Goal: Information Seeking & Learning: Check status

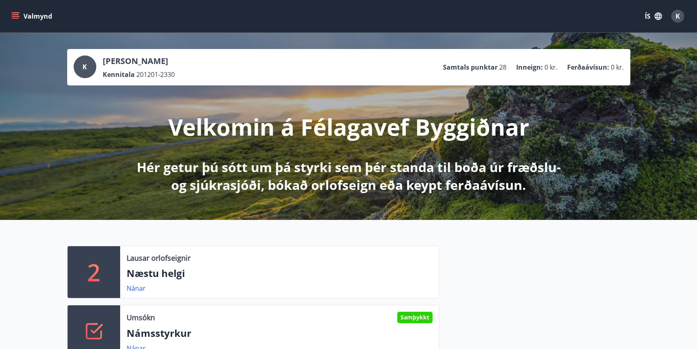
click at [17, 15] on icon "menu" at bounding box center [15, 14] width 7 height 1
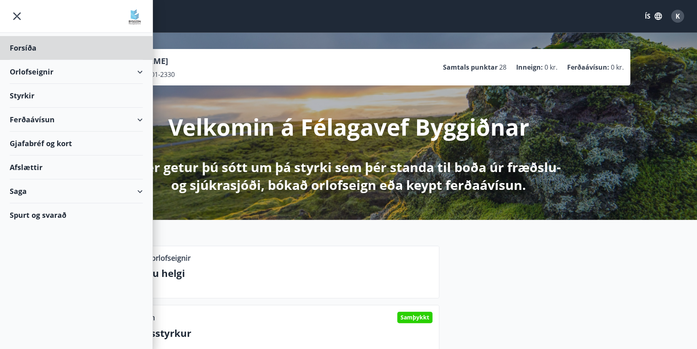
click at [27, 60] on div "Styrkir" at bounding box center [76, 48] width 133 height 24
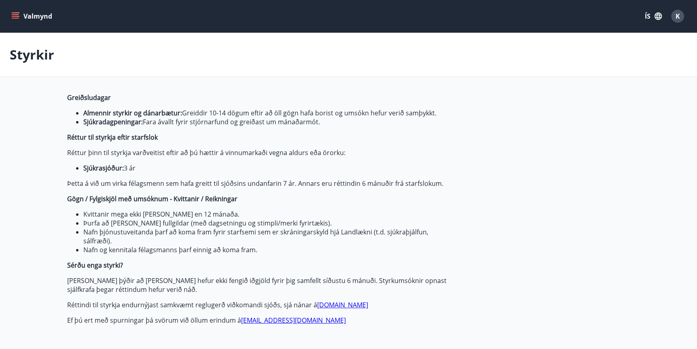
type input "***"
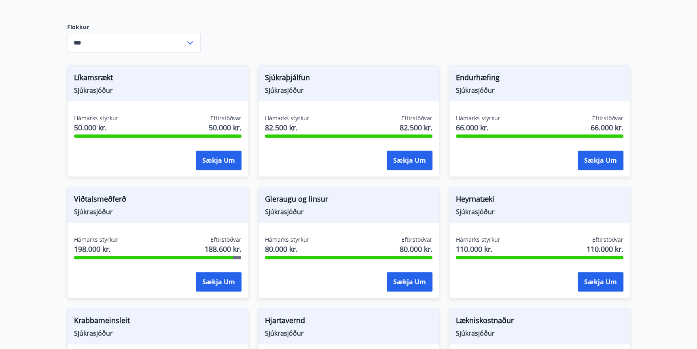
scroll to position [421, 0]
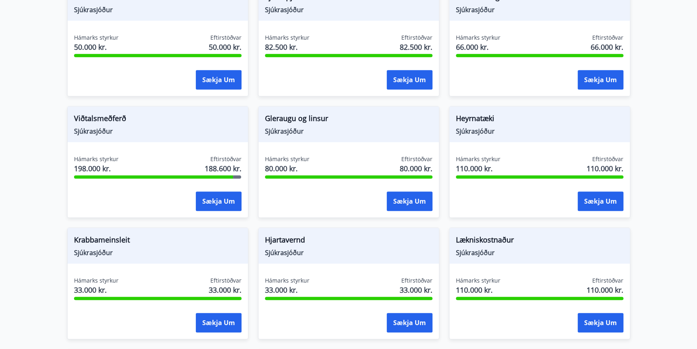
click at [150, 177] on div at bounding box center [153, 176] width 159 height 3
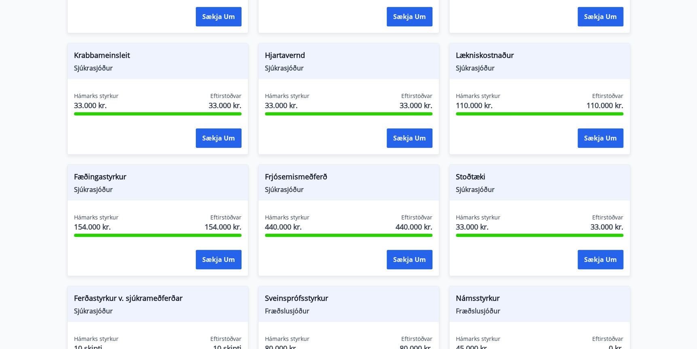
scroll to position [529, 0]
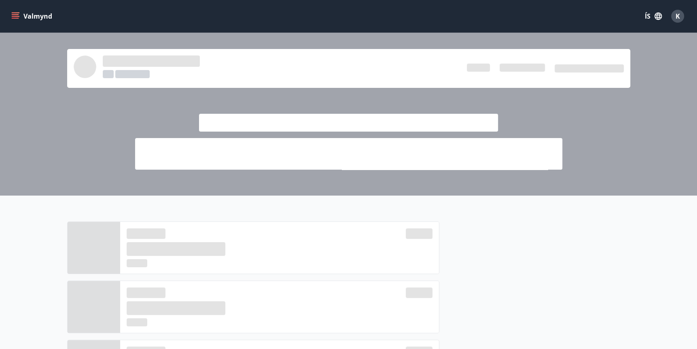
click at [19, 14] on button "Valmynd" at bounding box center [33, 16] width 46 height 15
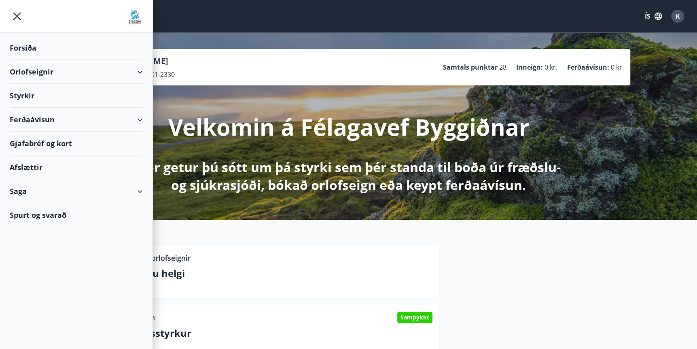
click at [23, 193] on div "Saga" at bounding box center [76, 191] width 133 height 24
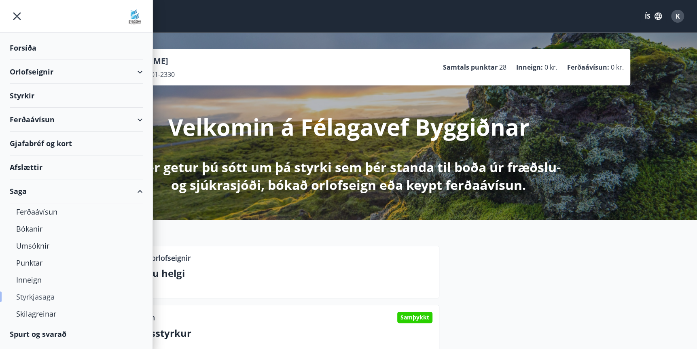
click at [44, 298] on div "Styrkjasaga" at bounding box center [76, 296] width 120 height 17
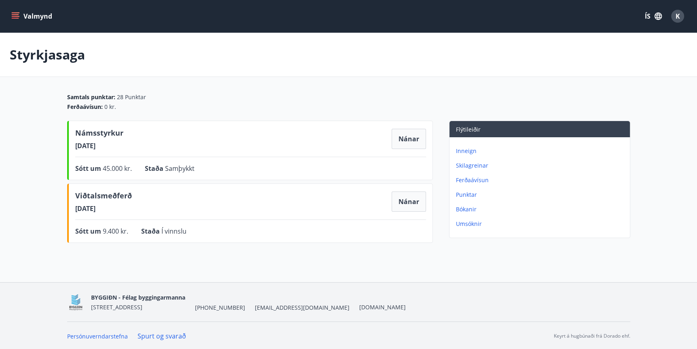
click at [473, 225] on p "Umsóknir" at bounding box center [541, 224] width 171 height 8
click at [14, 15] on icon "menu" at bounding box center [15, 16] width 8 height 8
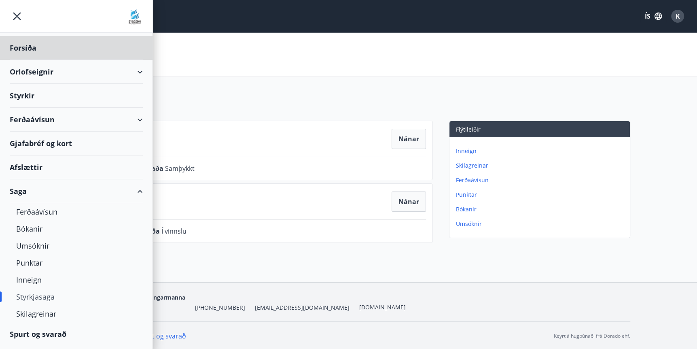
click at [23, 60] on div "Styrkir" at bounding box center [76, 48] width 133 height 24
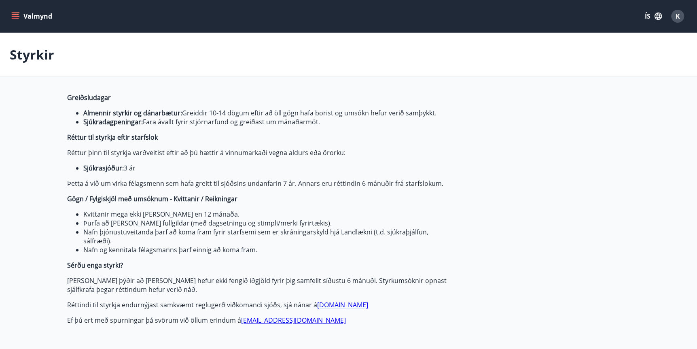
type input "***"
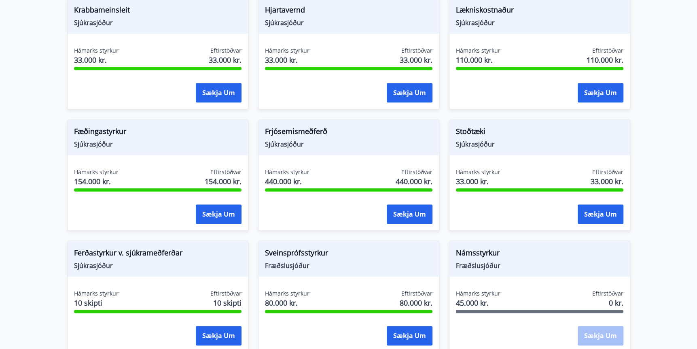
scroll to position [853, 0]
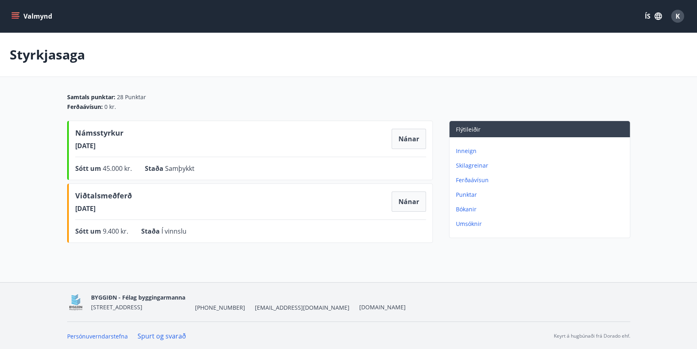
click at [15, 15] on icon "menu" at bounding box center [15, 16] width 8 height 8
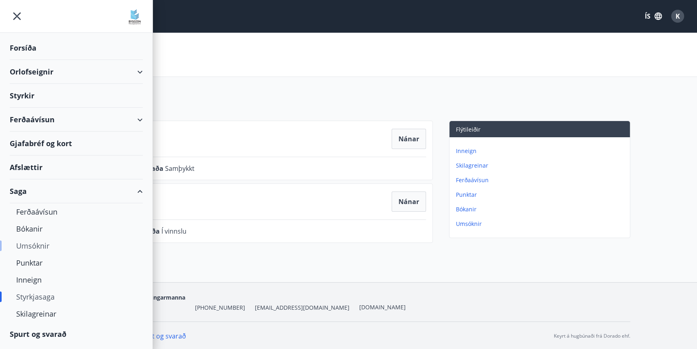
click at [29, 247] on div "Umsóknir" at bounding box center [76, 245] width 120 height 17
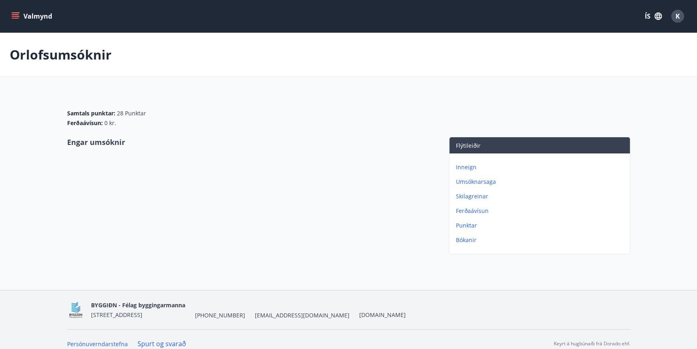
click at [14, 14] on icon "menu" at bounding box center [15, 14] width 7 height 1
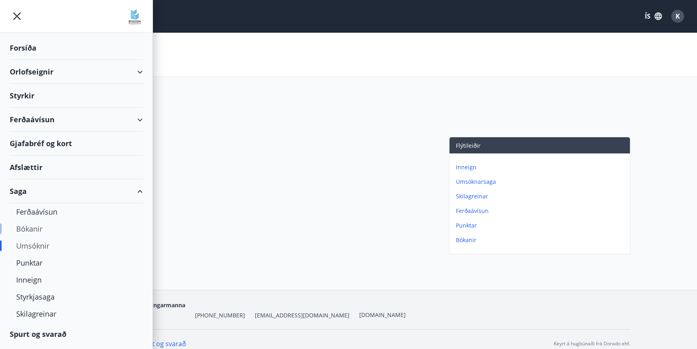
click at [34, 229] on div "Bókanir" at bounding box center [76, 228] width 120 height 17
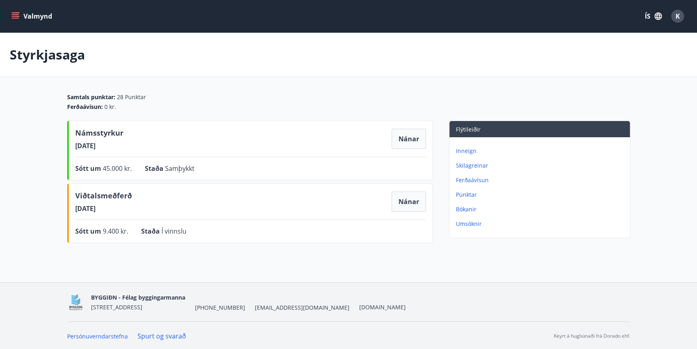
click at [14, 14] on icon "menu" at bounding box center [15, 14] width 7 height 1
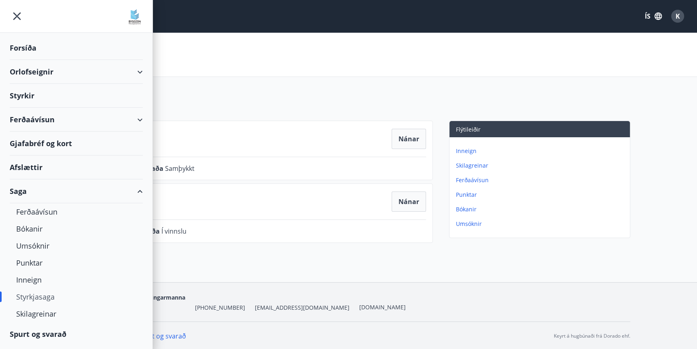
click at [274, 70] on div "Styrkjasaga" at bounding box center [348, 55] width 697 height 44
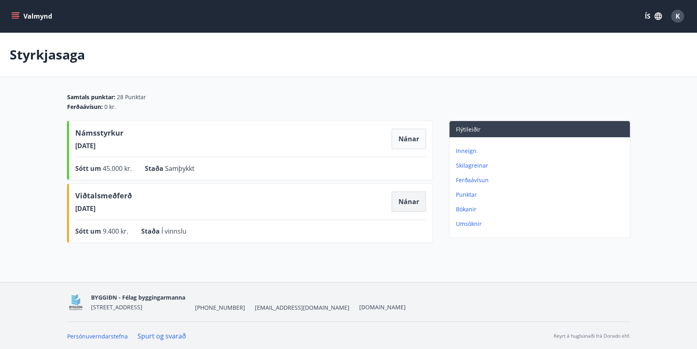
click at [408, 206] on button "Nánar" at bounding box center [409, 201] width 34 height 20
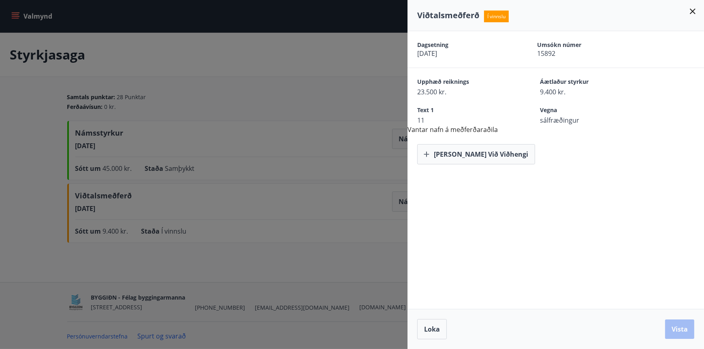
click at [15, 15] on div at bounding box center [352, 174] width 704 height 349
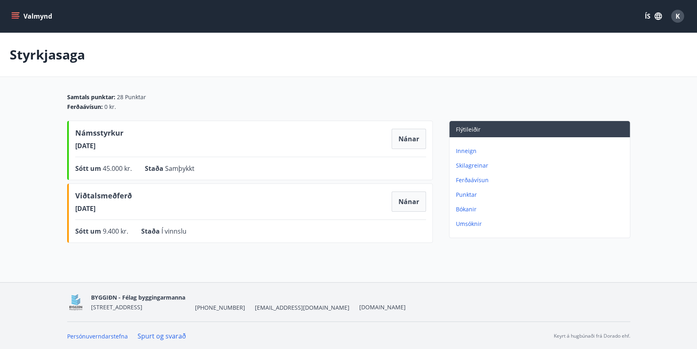
click at [15, 15] on icon "menu" at bounding box center [15, 16] width 8 height 8
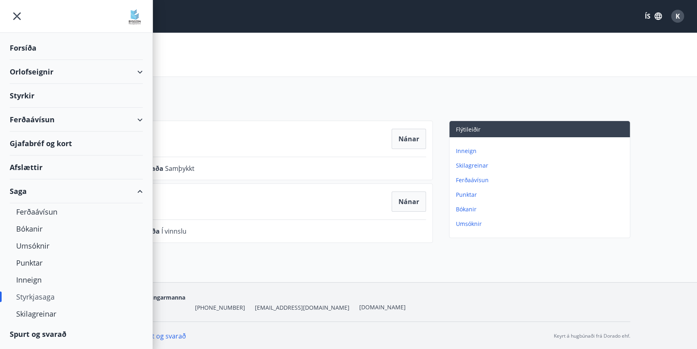
click at [206, 58] on div "Styrkjasaga" at bounding box center [348, 55] width 697 height 44
